Goal: Task Accomplishment & Management: Use online tool/utility

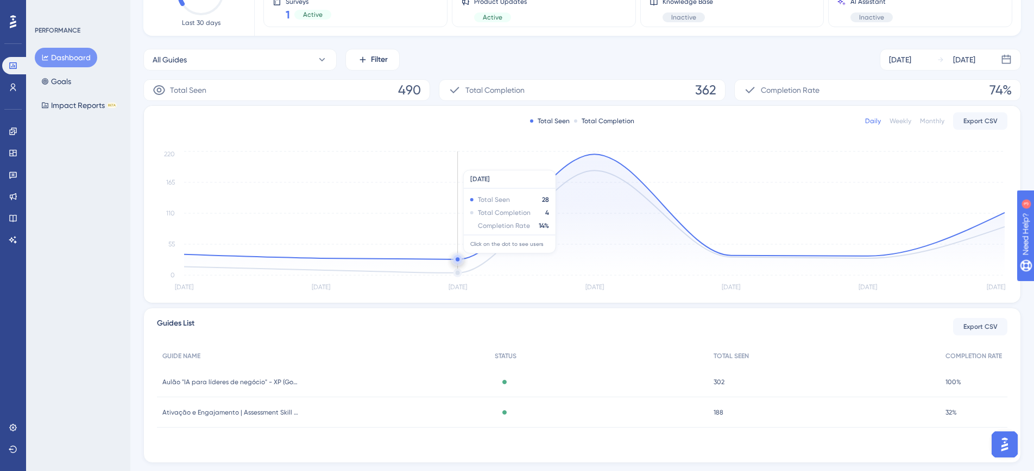
scroll to position [143, 0]
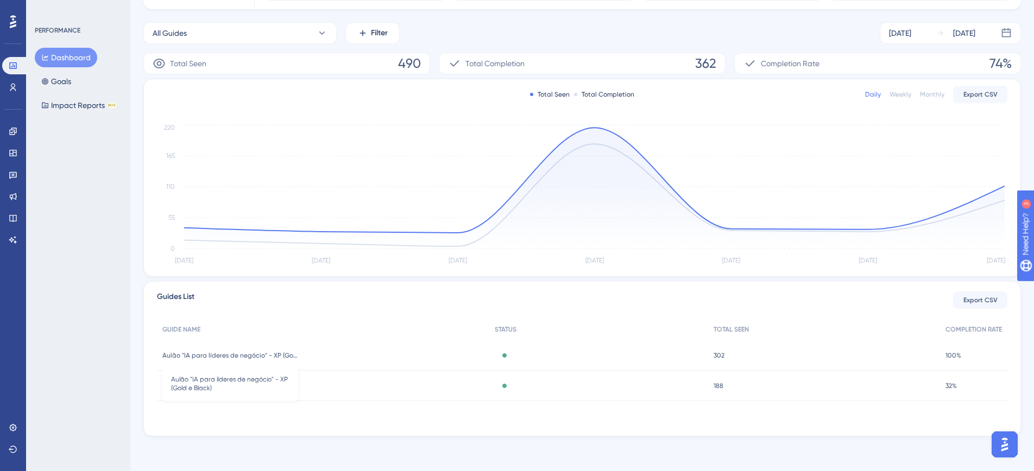
click at [257, 358] on span "Aulão "IA para líderes de negócio" - XP (Gold e Black)" at bounding box center [230, 355] width 136 height 9
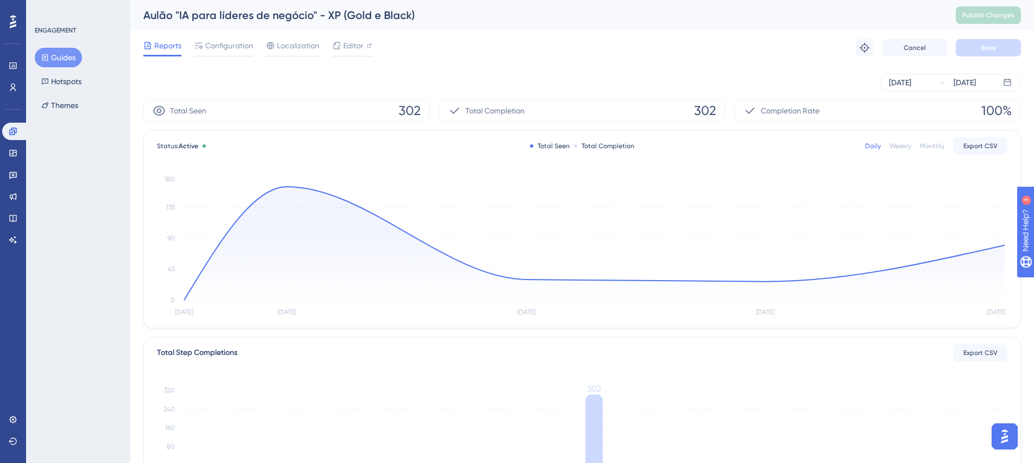
scroll to position [225, 0]
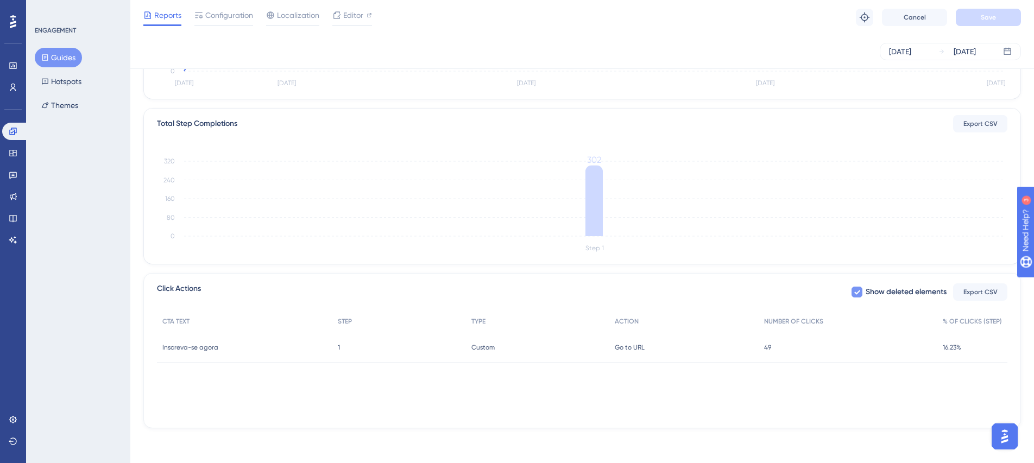
click at [857, 294] on icon at bounding box center [856, 292] width 7 height 9
click at [857, 294] on div at bounding box center [856, 292] width 11 height 11
checkbox input "true"
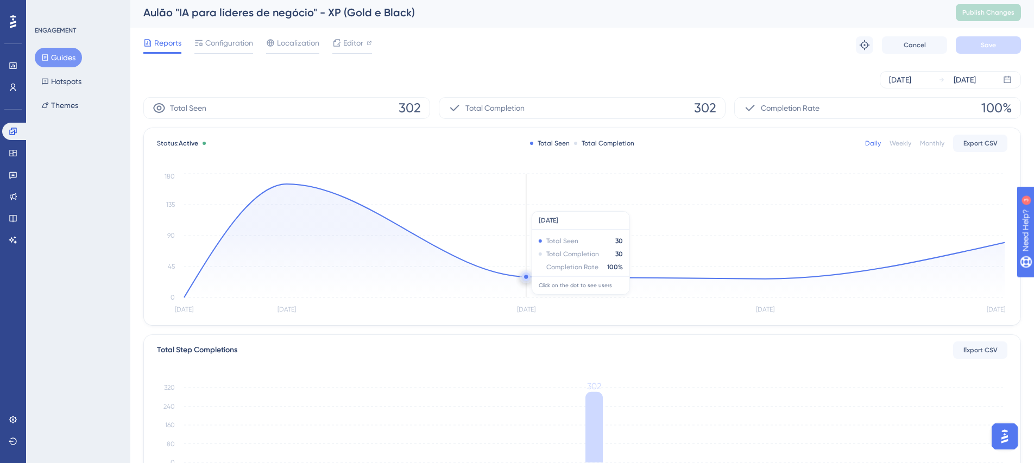
scroll to position [0, 0]
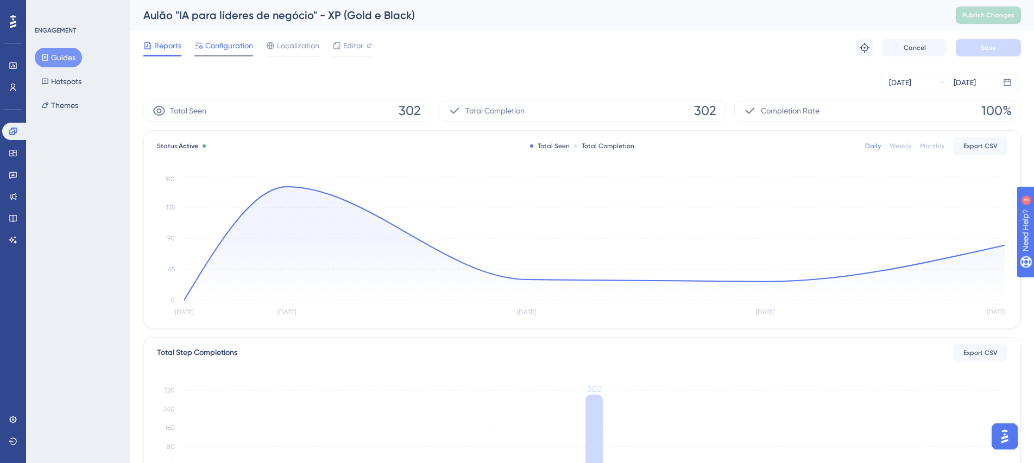
click at [232, 48] on span "Configuration" at bounding box center [229, 45] width 48 height 13
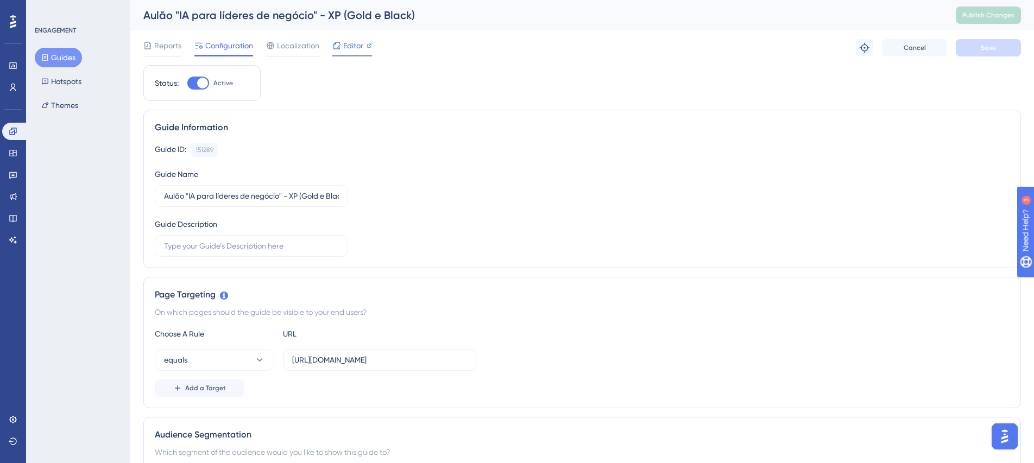
click at [350, 46] on span "Editor" at bounding box center [353, 45] width 20 height 13
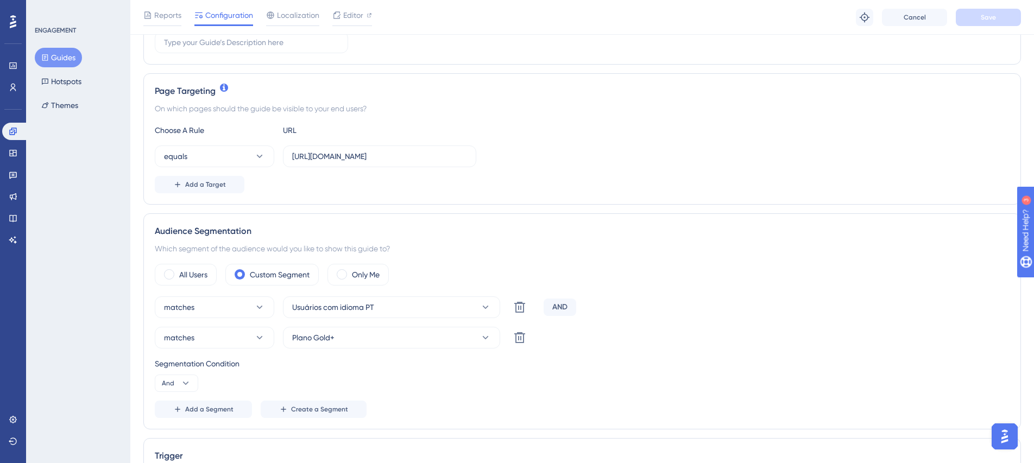
scroll to position [94, 0]
